Goal: Check status: Check status

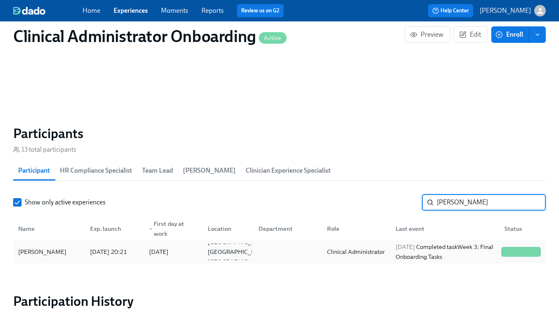
scroll to position [0, 4809]
click at [125, 14] on link "Experiences" at bounding box center [131, 11] width 34 height 8
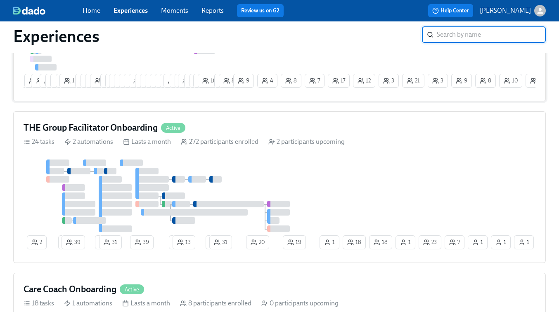
scroll to position [165, 0]
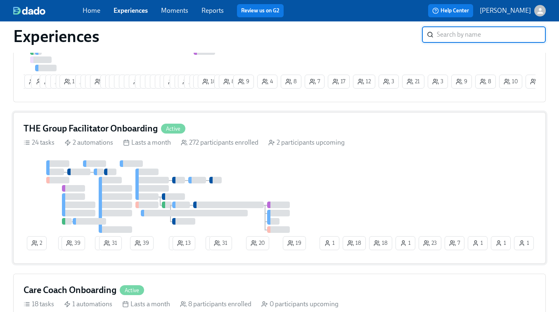
click at [295, 182] on div at bounding box center [171, 197] width 294 height 73
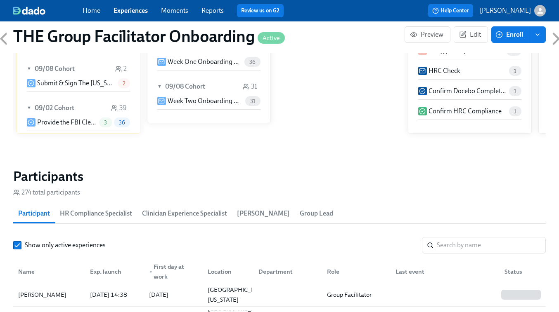
scroll to position [655, 0]
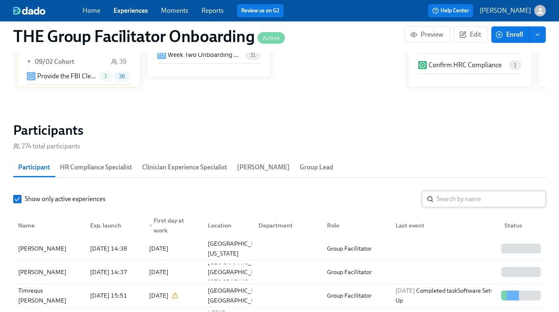
click at [447, 201] on input "search" at bounding box center [491, 199] width 109 height 17
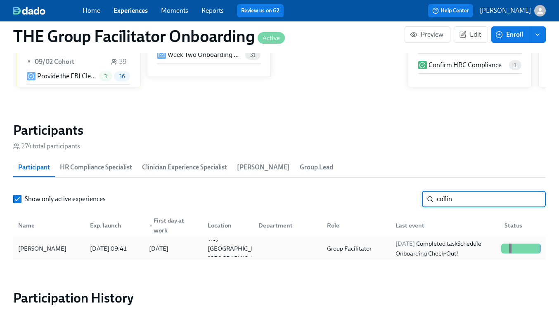
type input "collin"
click at [354, 253] on div "Group Facilitator" at bounding box center [349, 249] width 51 height 10
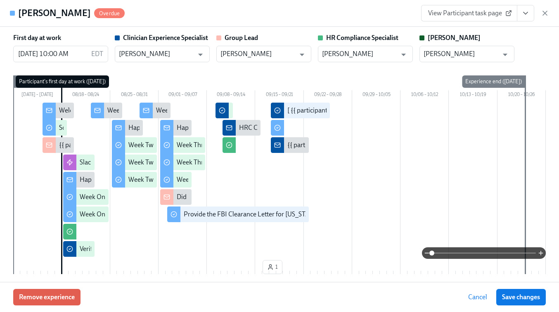
click at [463, 18] on link "View Participant task page" at bounding box center [469, 13] width 96 height 17
click at [526, 14] on icon "View task page" at bounding box center [525, 13] width 8 height 8
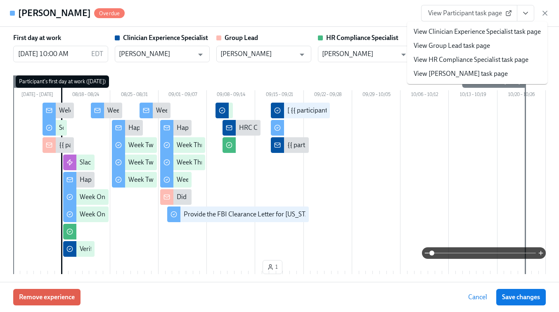
click at [459, 31] on link "View Clinician Experience Specialist task page" at bounding box center [477, 31] width 127 height 9
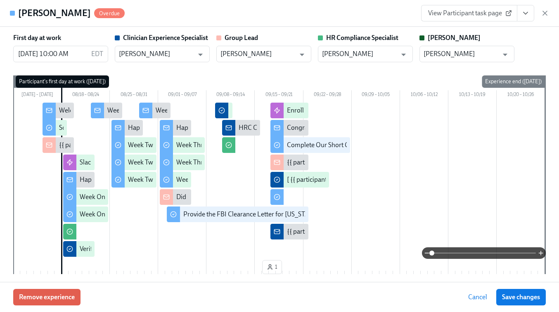
scroll to position [0, 12243]
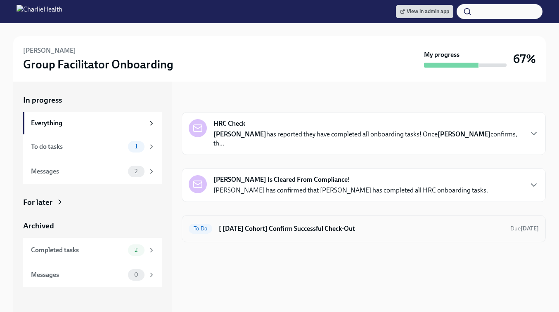
click at [284, 225] on h6 "[ [DATE] Cohort] Confirm Successful Check-Out" at bounding box center [361, 229] width 285 height 9
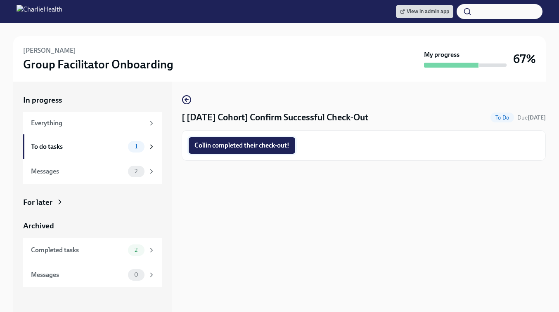
click at [263, 145] on span "Collin completed their check-out!" at bounding box center [241, 146] width 95 height 8
